Goal: Task Accomplishment & Management: Use online tool/utility

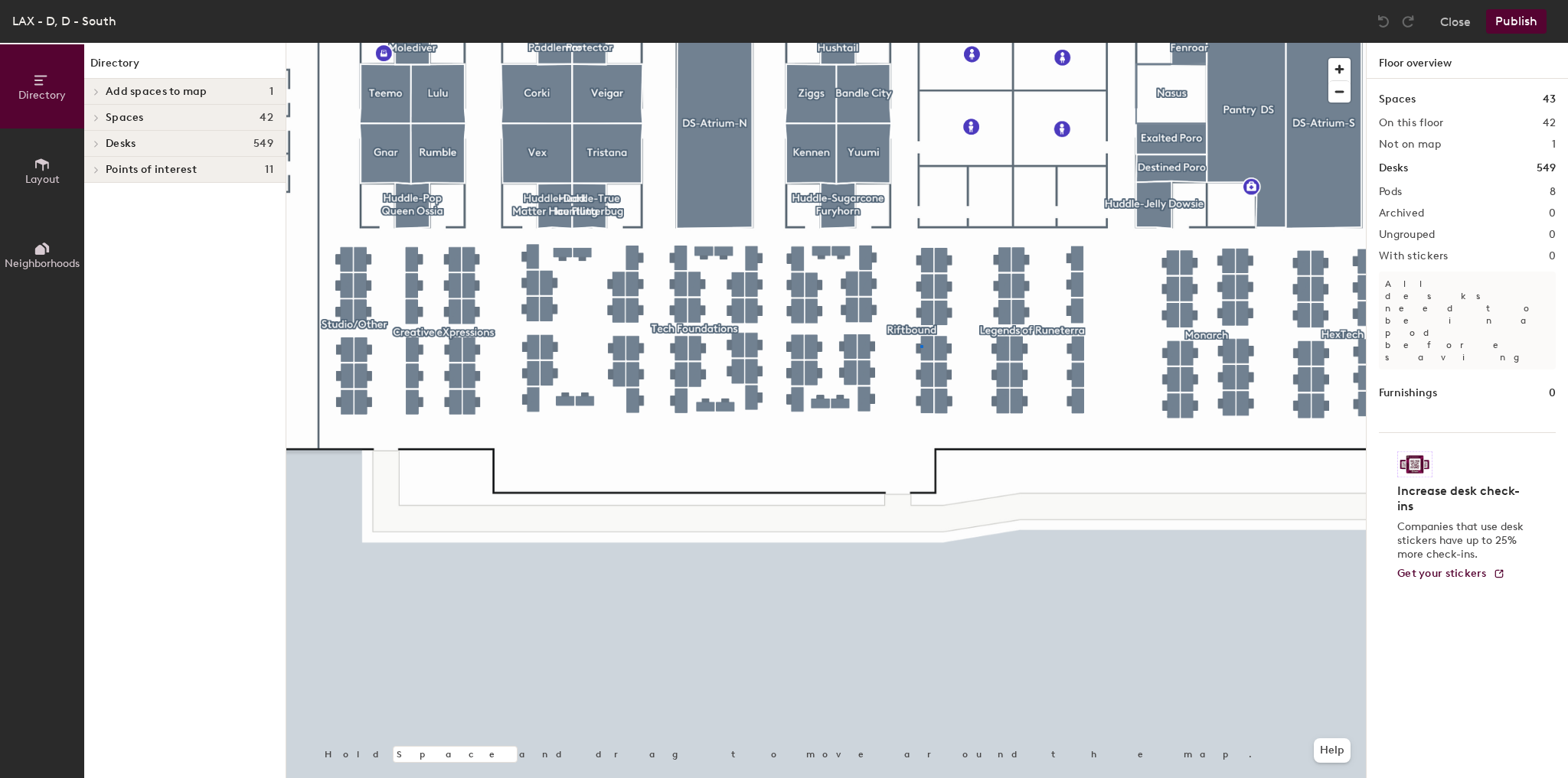
click at [921, 42] on div at bounding box center [826, 42] width 1079 height 0
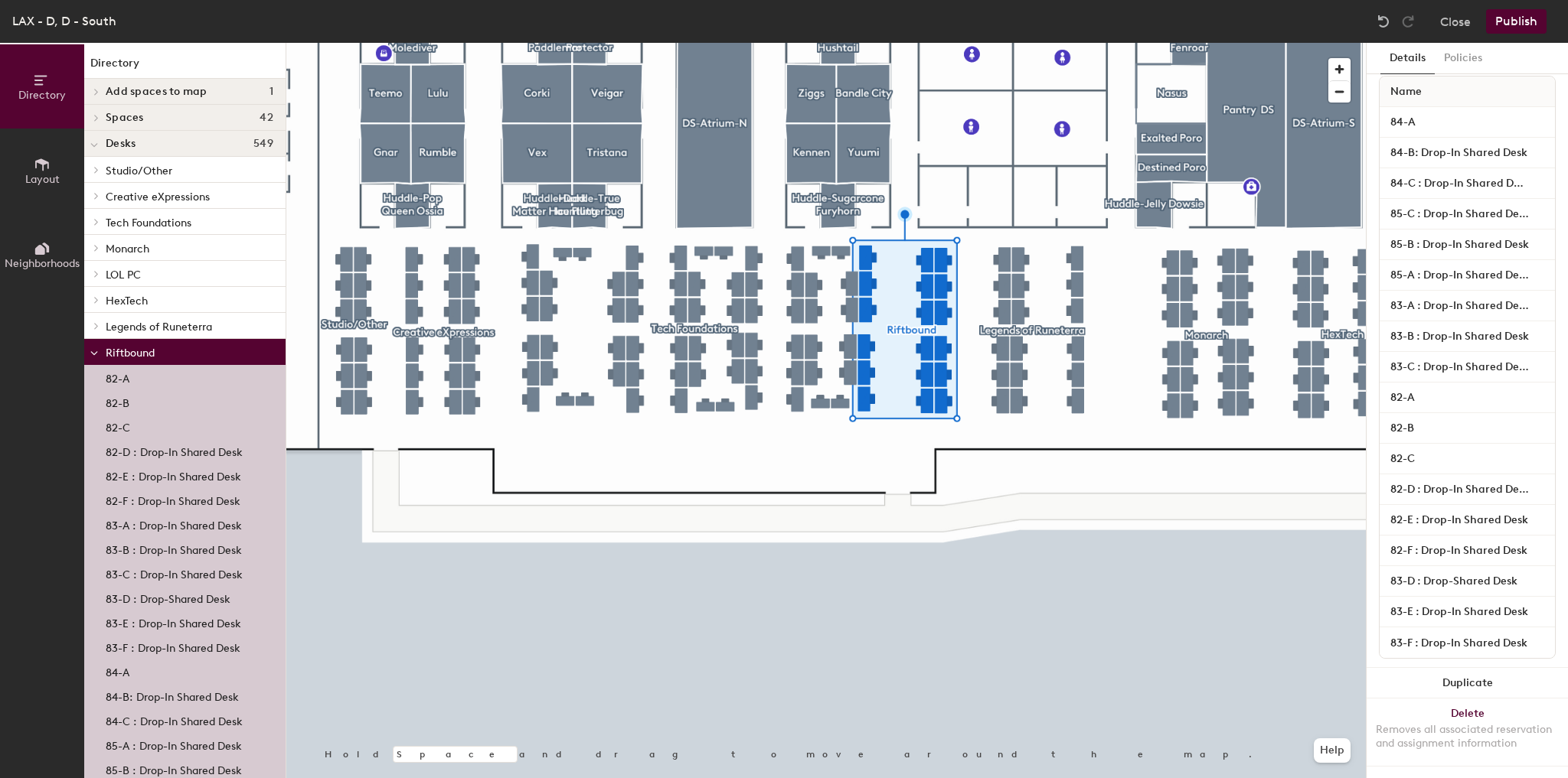
scroll to position [65, 0]
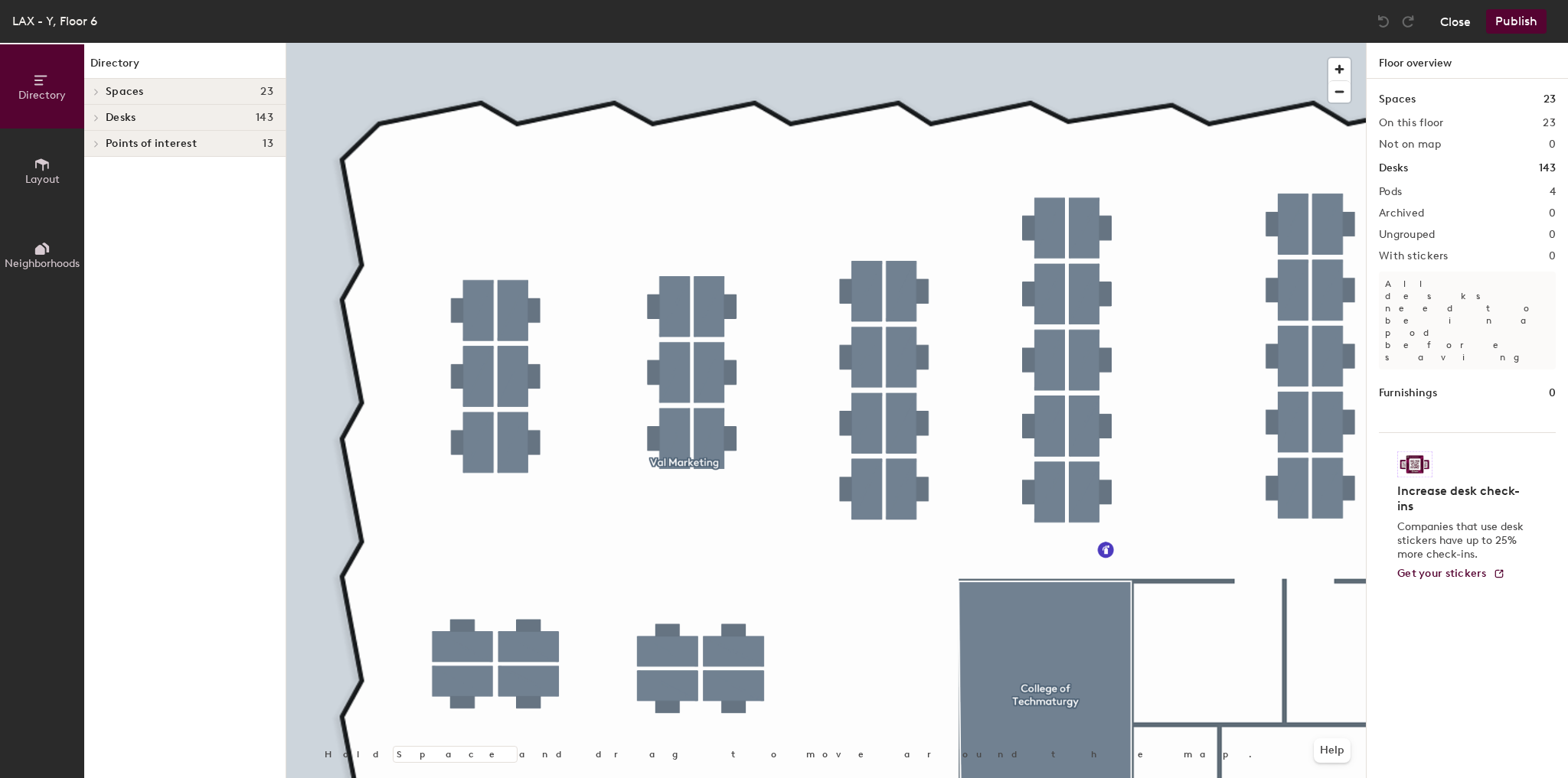
click at [1446, 19] on button "Close" at bounding box center [1455, 21] width 30 height 25
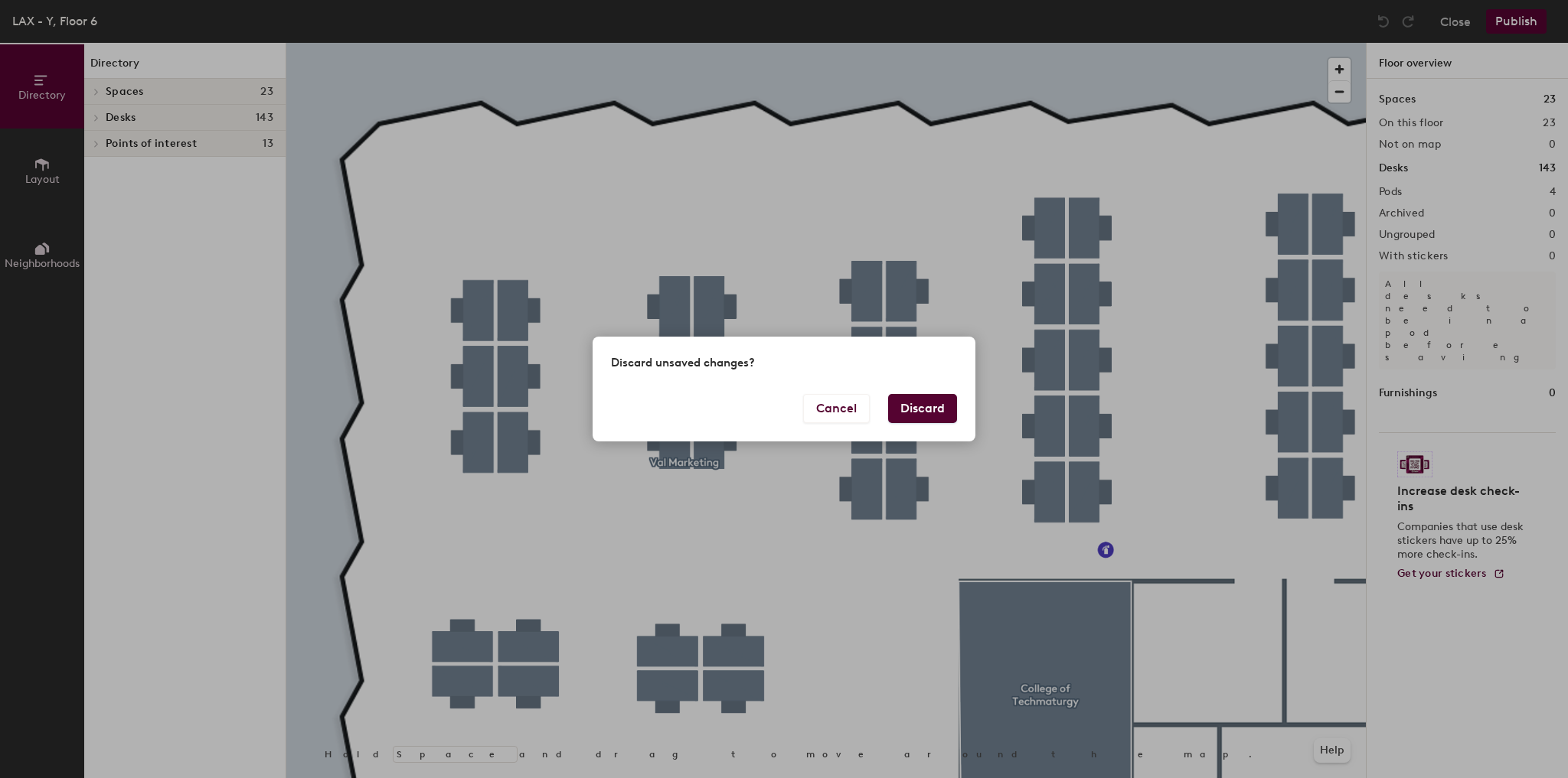
click at [917, 403] on button "Discard" at bounding box center [922, 408] width 69 height 29
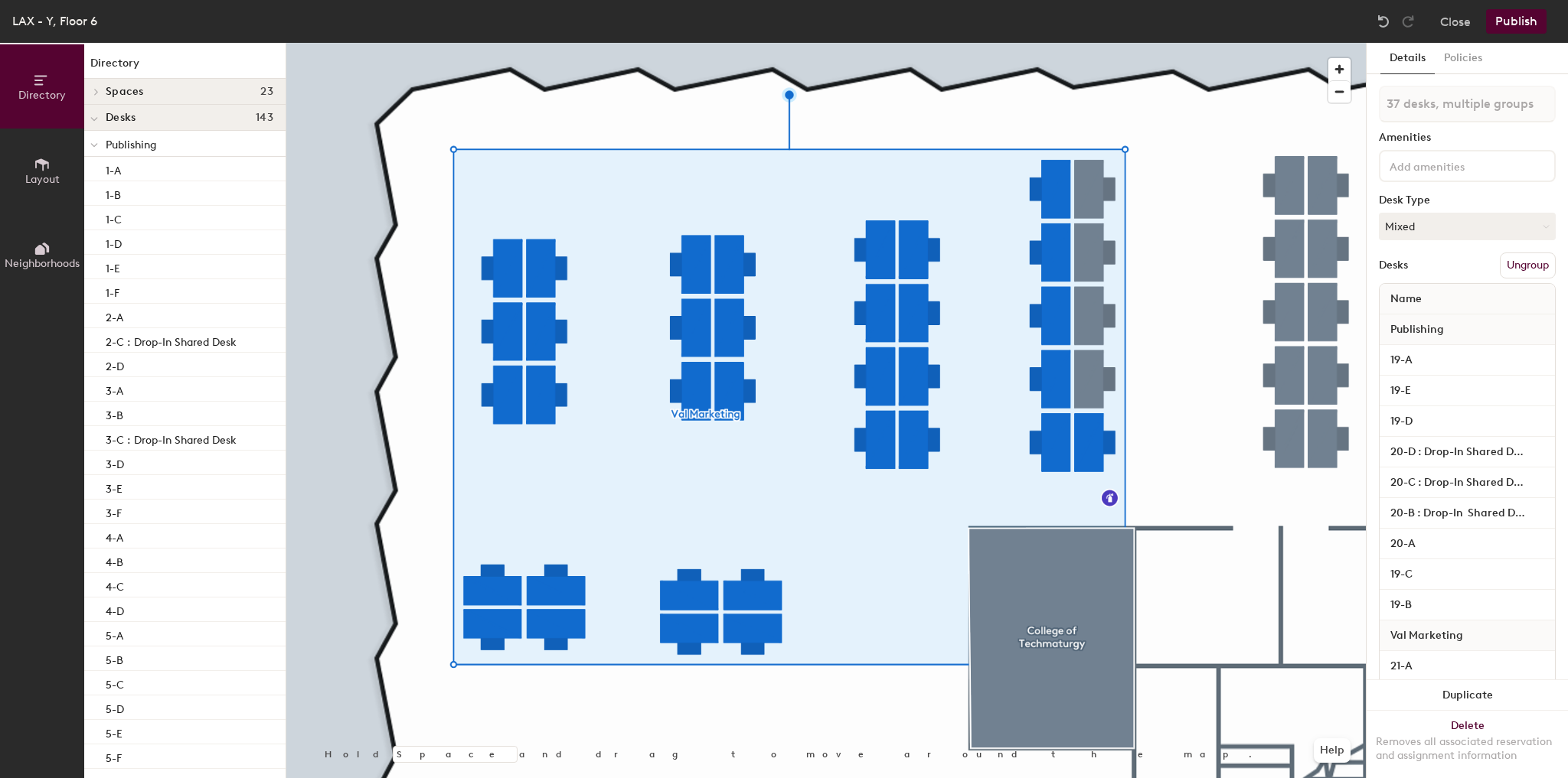
type input "38 desks, multiple groups"
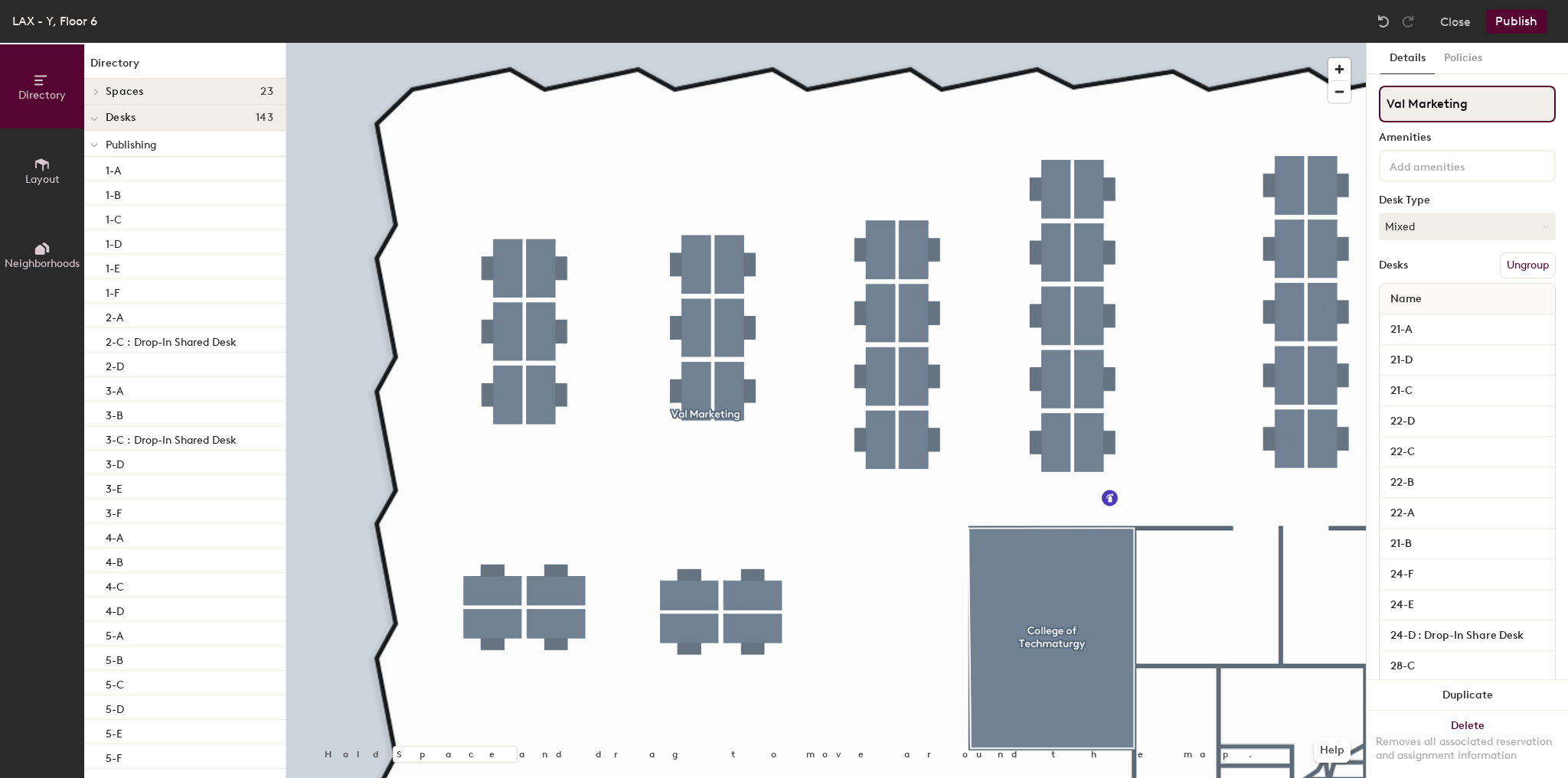
click at [1262, 92] on div "Directory Layout Neighborhoods Directory Spaces 23 Brimstone College of Techmat…" at bounding box center [784, 410] width 1568 height 736
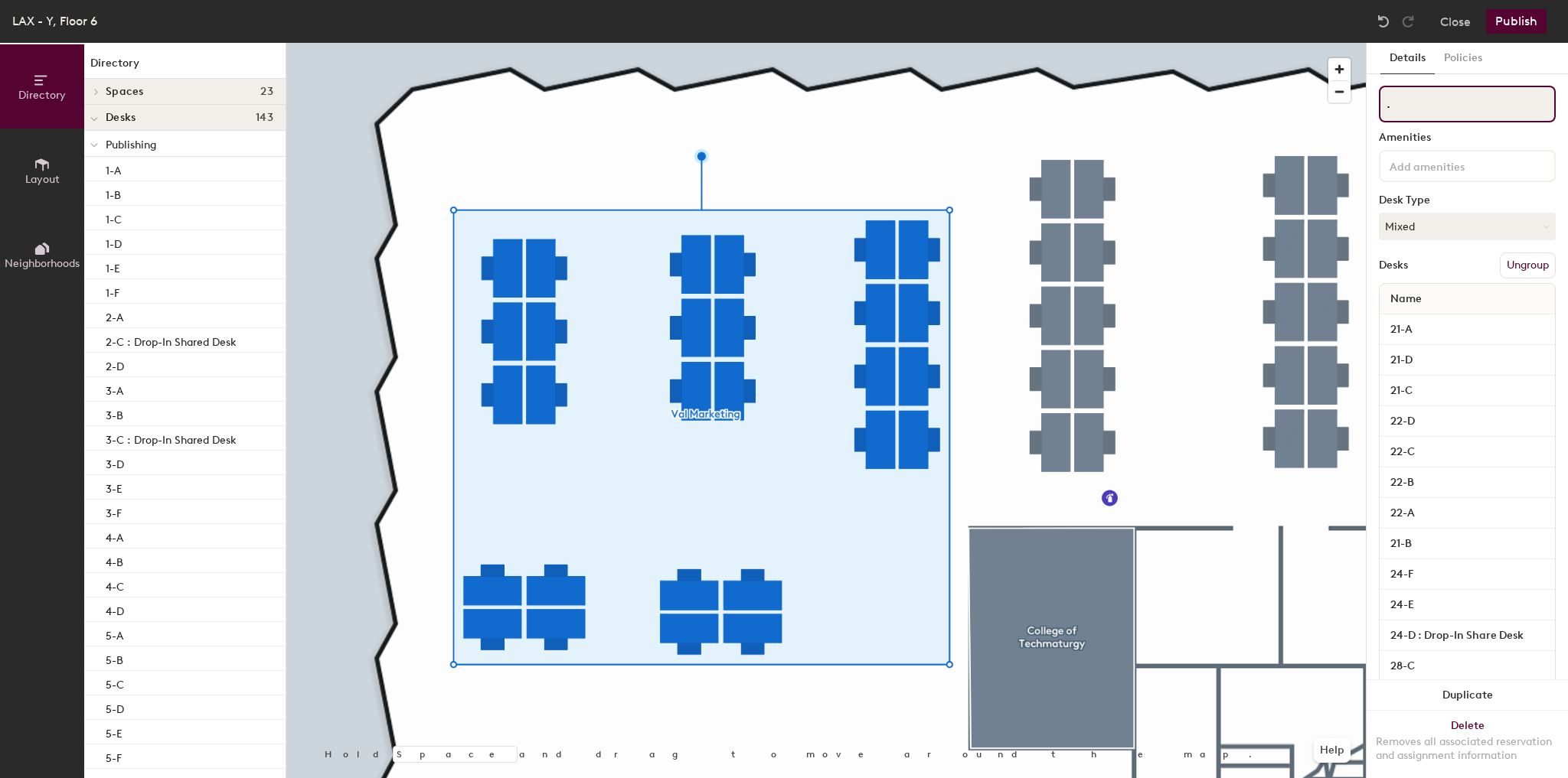
type input "."
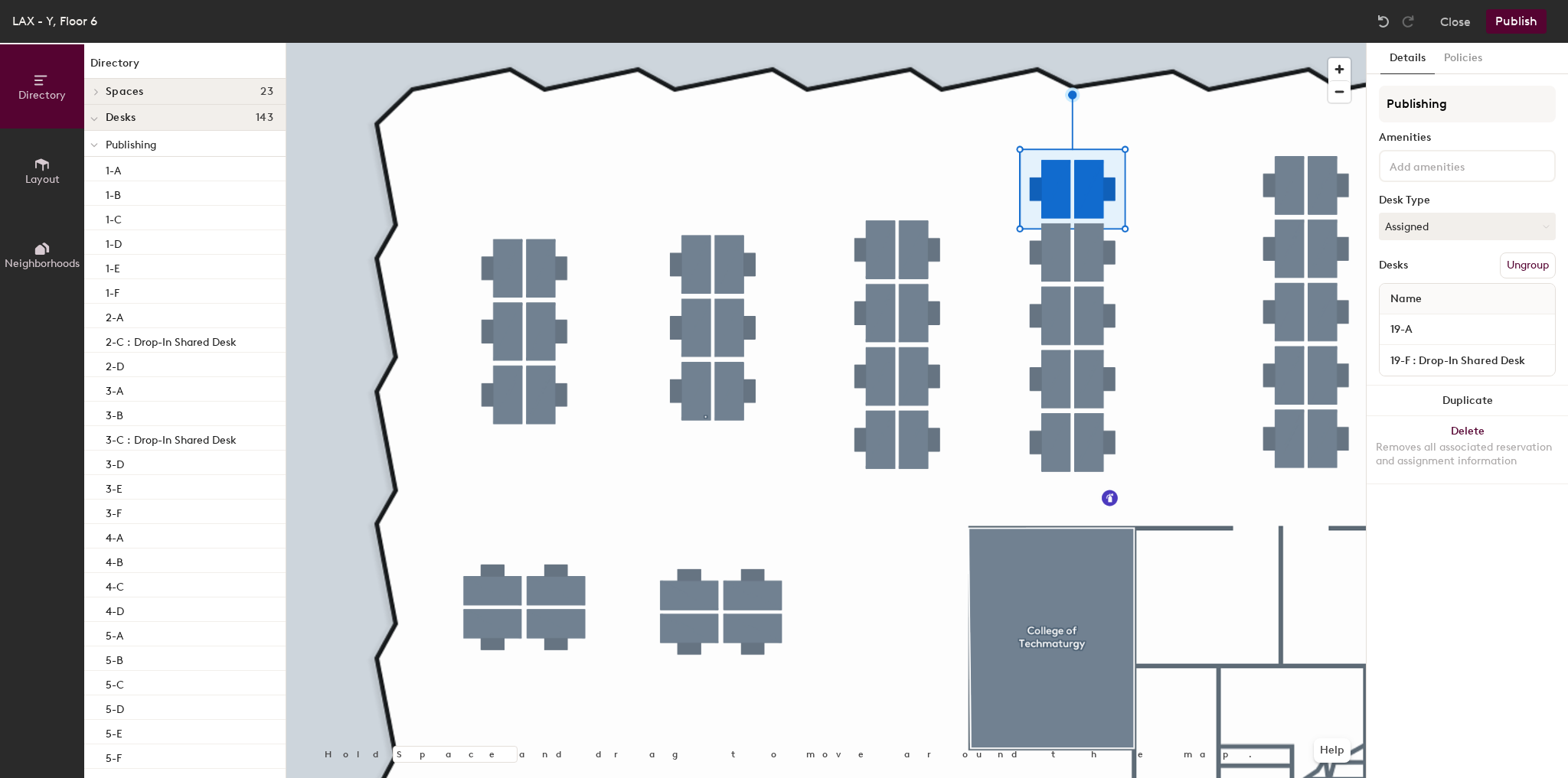
click at [1132, 42] on div at bounding box center [826, 42] width 1079 height 0
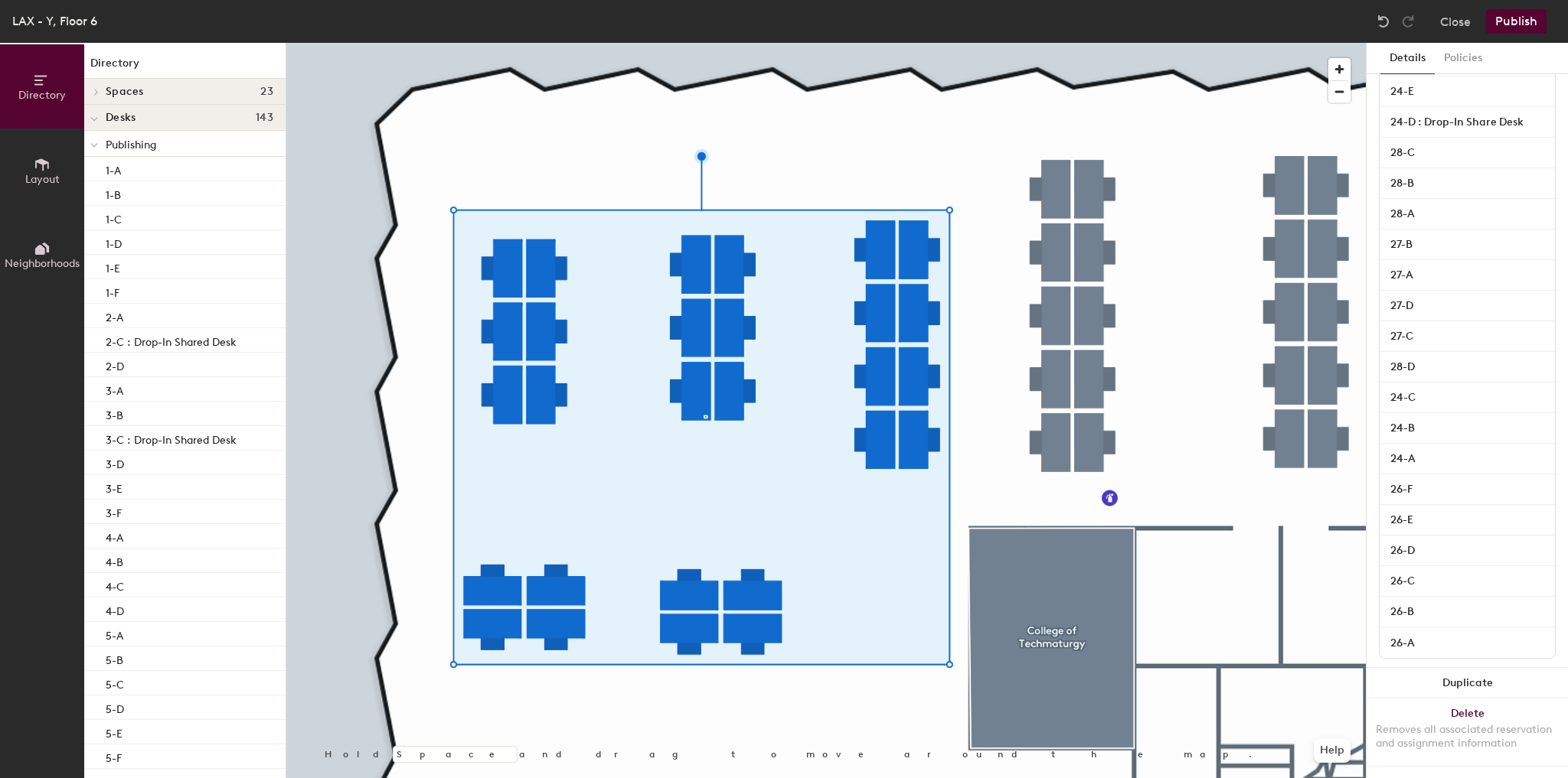
scroll to position [525, 0]
click at [1418, 601] on input "26-B" at bounding box center [1467, 611] width 169 height 21
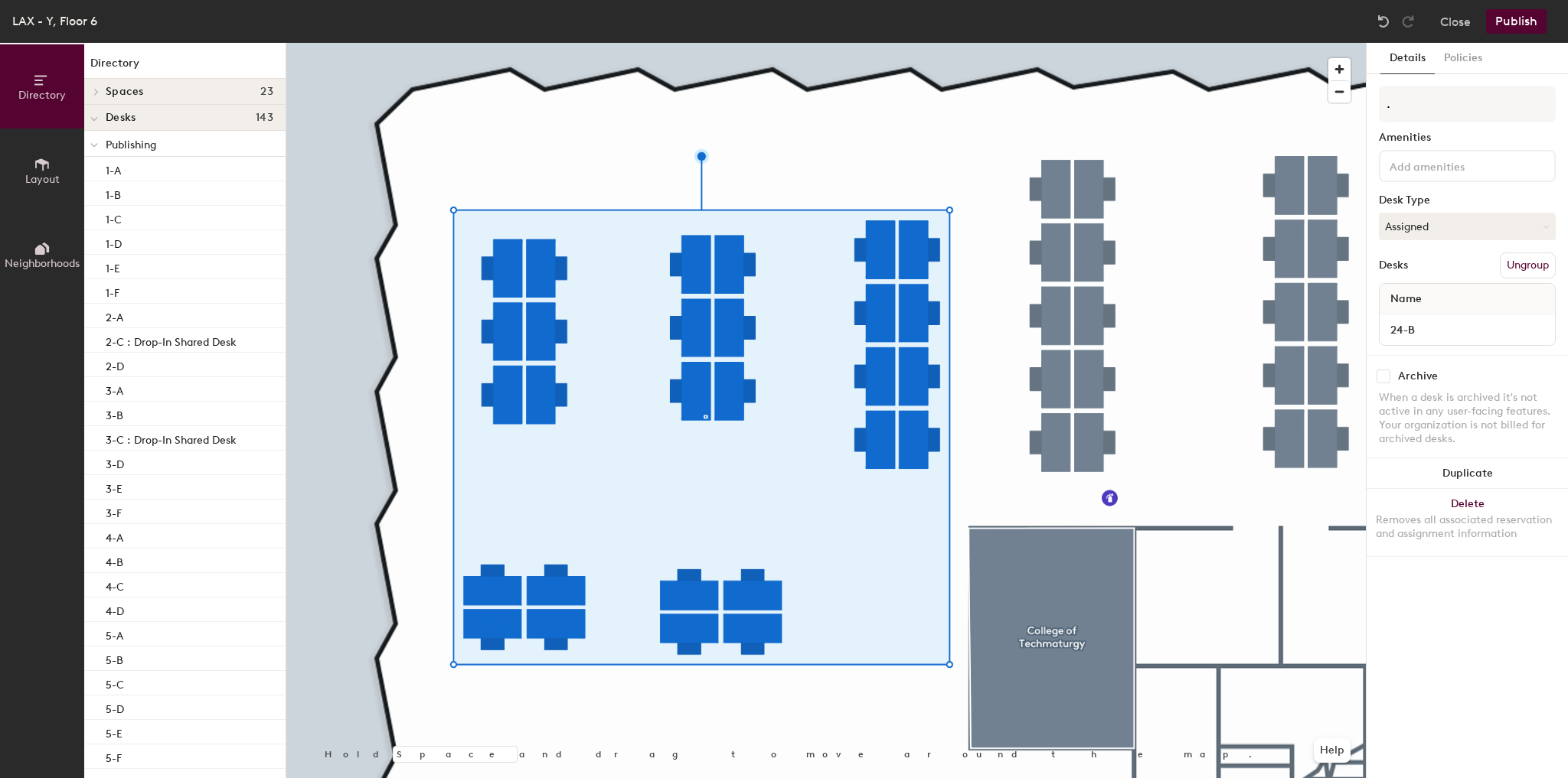
scroll to position [0, 0]
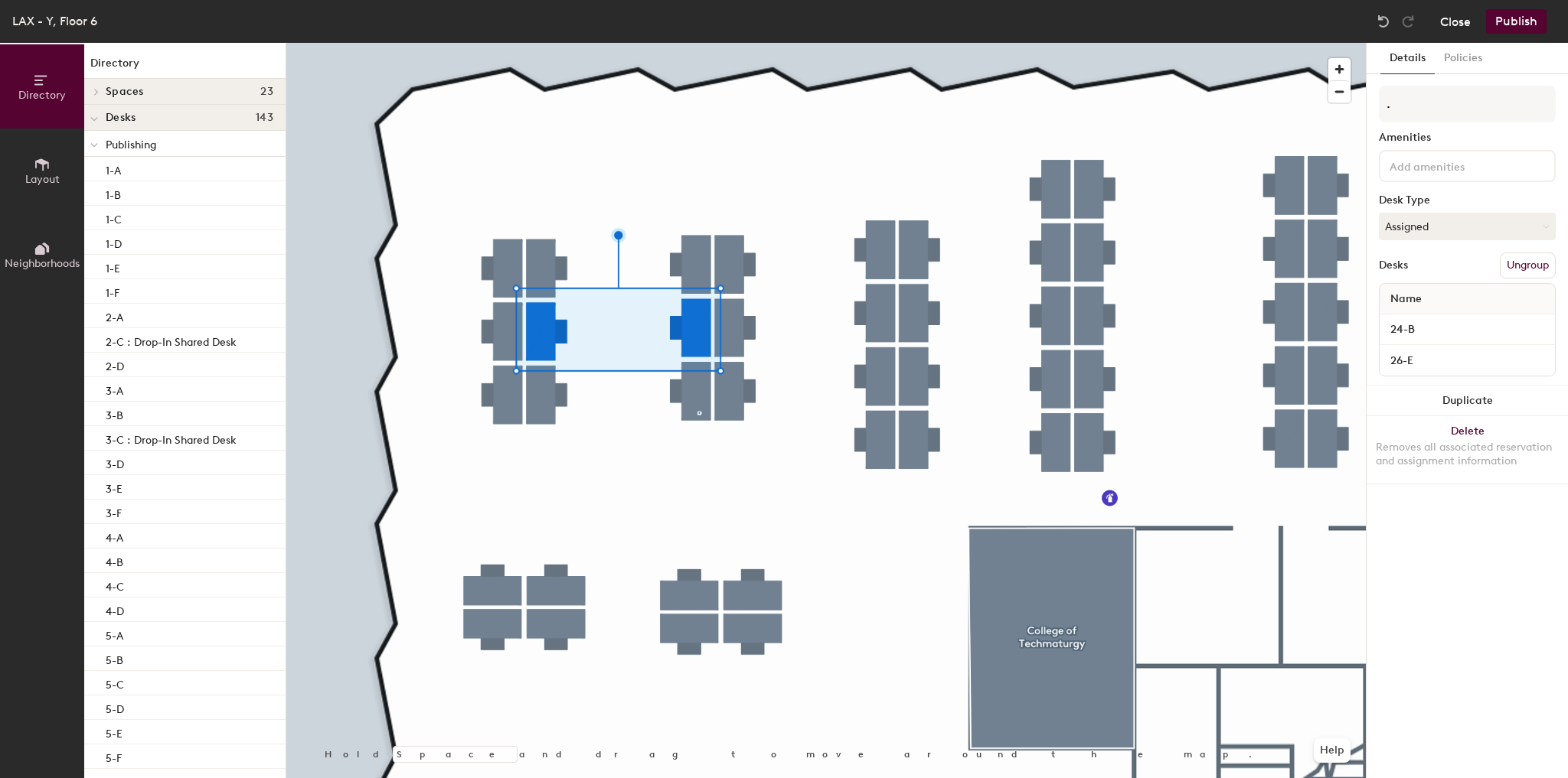
click at [1456, 29] on button "Close" at bounding box center [1455, 21] width 30 height 25
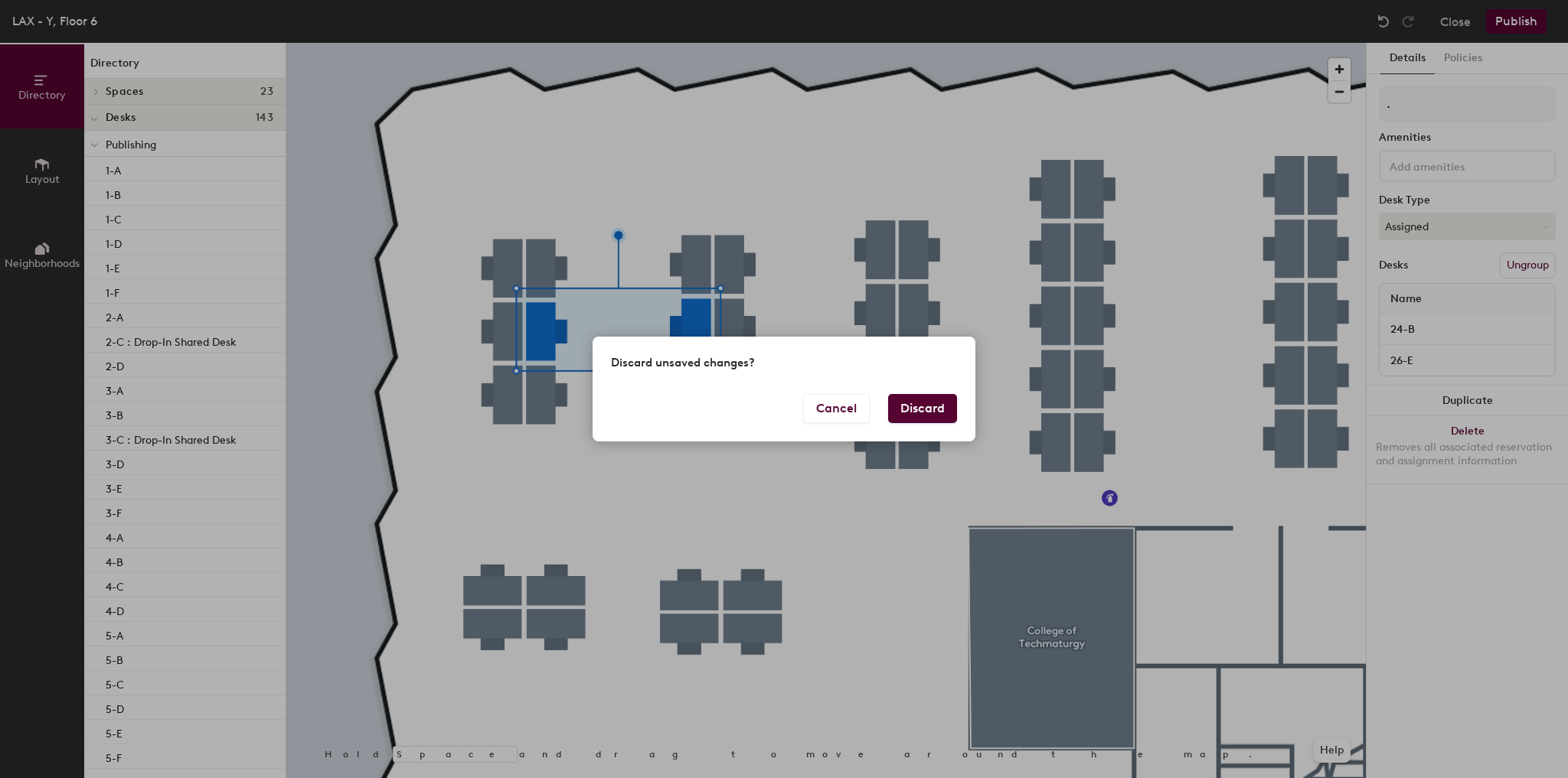
click at [897, 404] on button "Discard" at bounding box center [922, 408] width 69 height 29
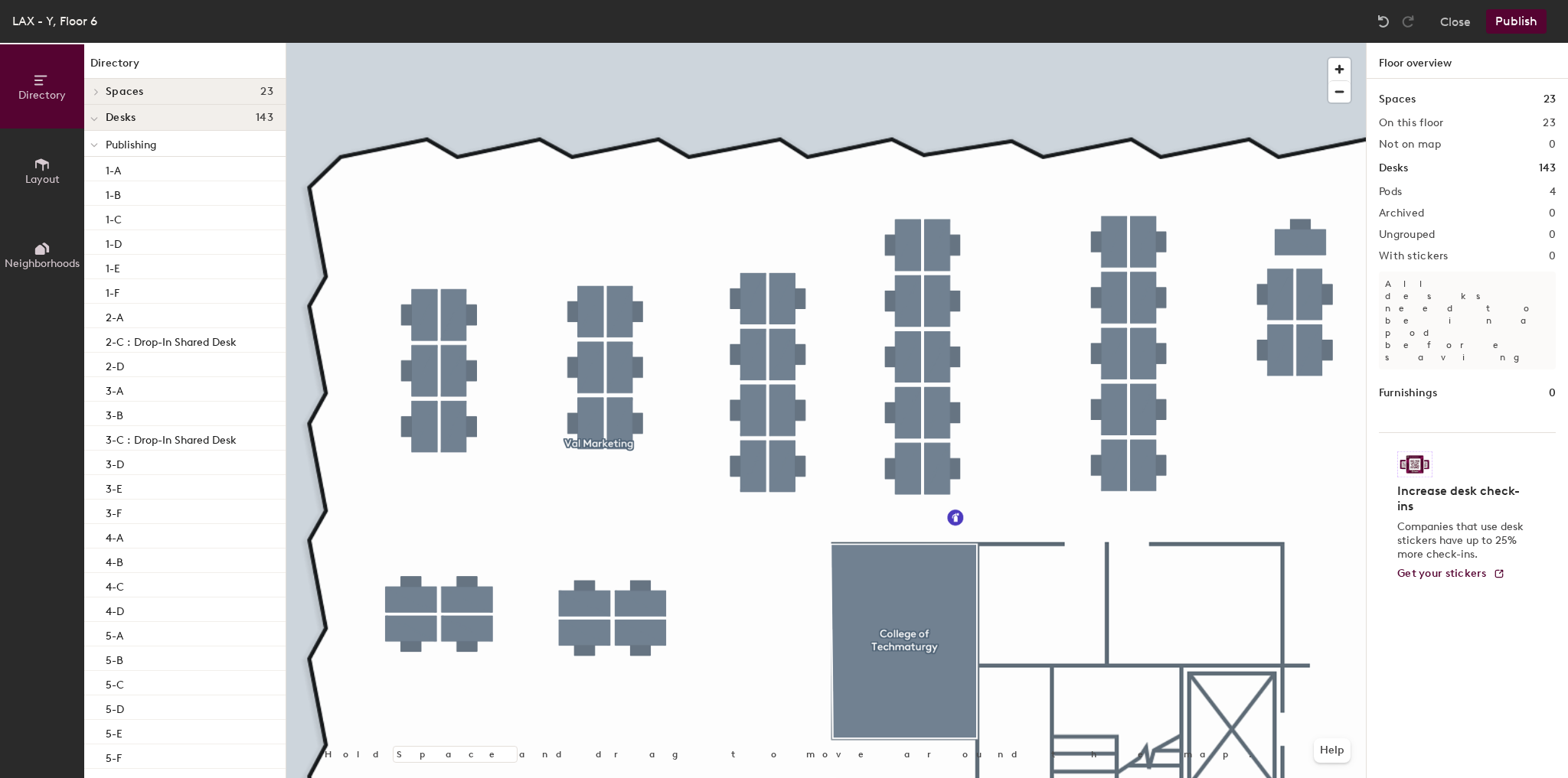
click at [434, 42] on div at bounding box center [826, 42] width 1079 height 0
click at [1455, 17] on button "Close" at bounding box center [1455, 21] width 30 height 25
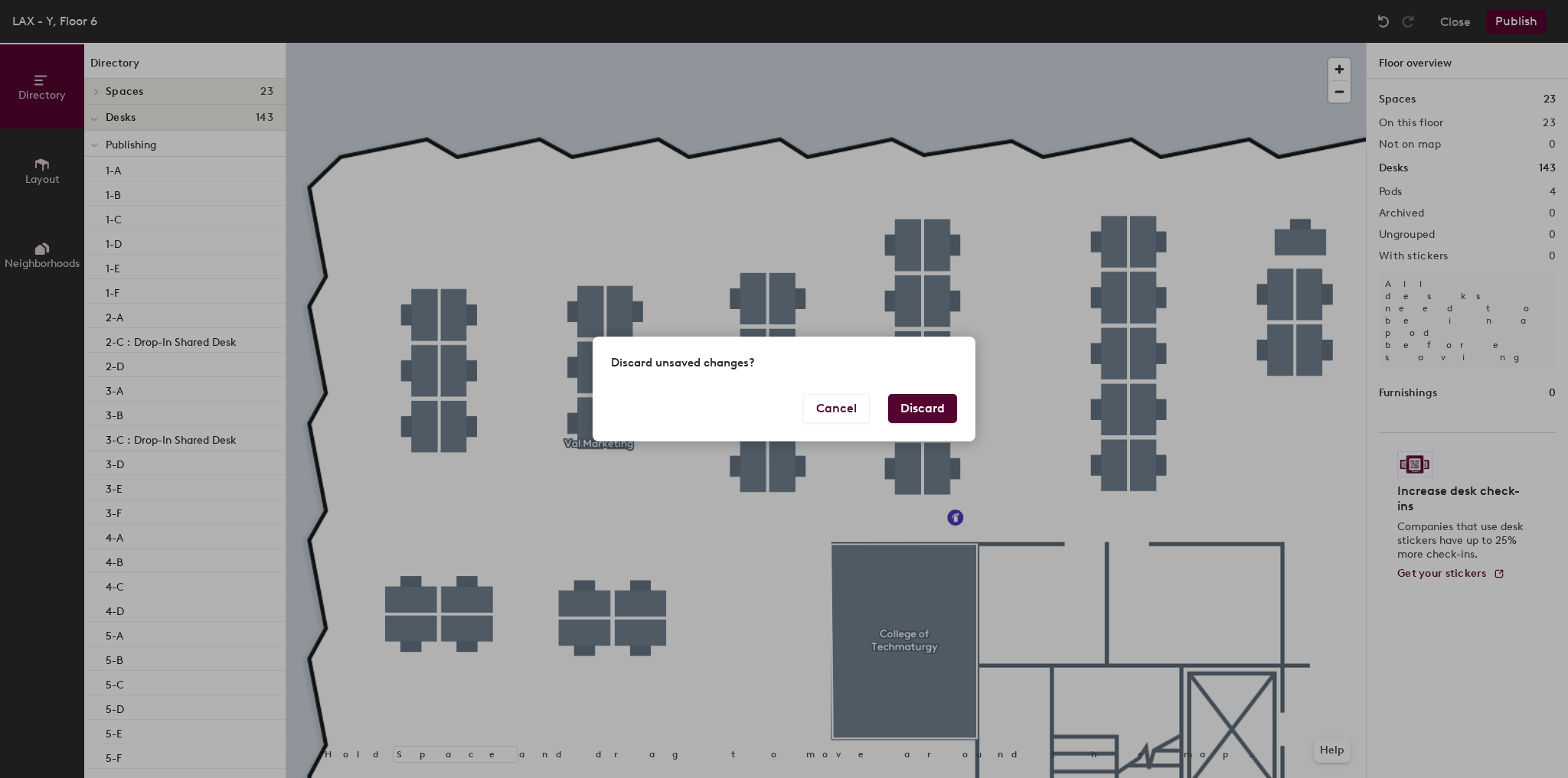
click at [909, 415] on button "Discard" at bounding box center [922, 408] width 69 height 29
